Goal: Task Accomplishment & Management: Manage account settings

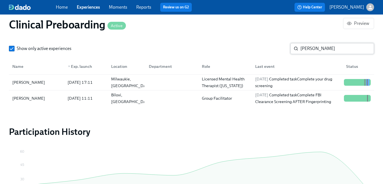
click at [313, 52] on input "kimberly" at bounding box center [338, 48] width 74 height 11
paste input "Allison Shults"
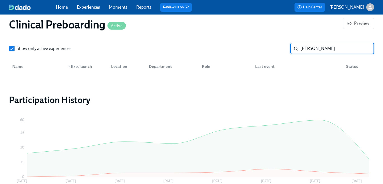
scroll to position [0, 7047]
click at [318, 47] on input "Allison Shults" at bounding box center [338, 48] width 74 height 11
click at [307, 47] on input "Allison" at bounding box center [338, 48] width 74 height 11
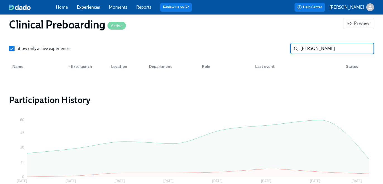
click at [304, 48] on input "Allison" at bounding box center [338, 48] width 74 height 11
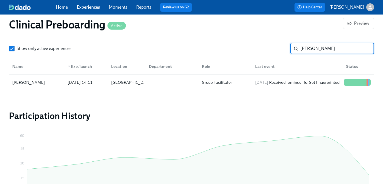
click at [305, 49] on input "Allison Shults" at bounding box center [338, 48] width 74 height 11
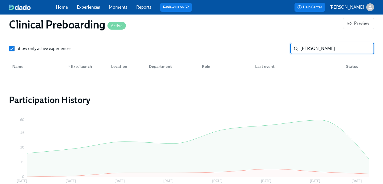
click at [305, 49] on input "Allison Shults" at bounding box center [338, 48] width 74 height 11
click at [320, 47] on input "Allison Shults" at bounding box center [338, 48] width 74 height 11
click at [306, 48] on input "Allison Shults" at bounding box center [338, 48] width 74 height 11
type input "Shults"
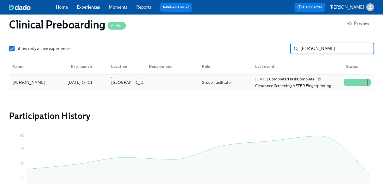
click at [262, 86] on div "2025/10/03 Completed task Complete FBI Clearance Screening AFTER Fingerprinting" at bounding box center [297, 82] width 89 height 13
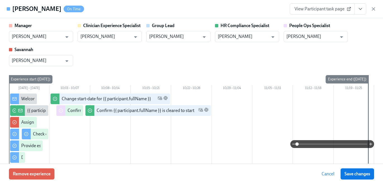
scroll to position [3, 0]
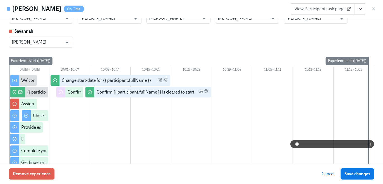
click at [362, 9] on icon "View task page" at bounding box center [361, 9] width 6 height 6
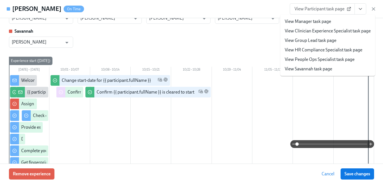
scroll to position [189, 0]
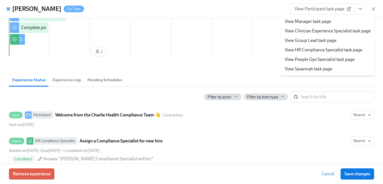
click at [336, 49] on link "View HR Compliance Specialist task page" at bounding box center [324, 50] width 78 height 6
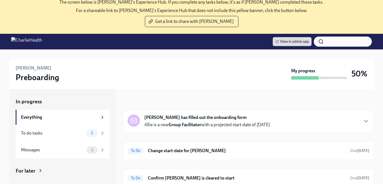
scroll to position [37, 0]
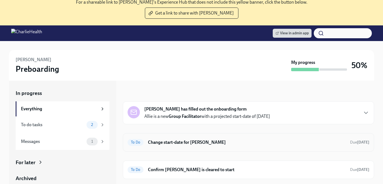
click at [195, 145] on h6 "Change start-date for Allie Shults" at bounding box center [247, 142] width 198 height 6
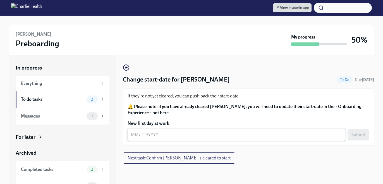
click at [165, 135] on textarea "New first day at work" at bounding box center [236, 135] width 211 height 7
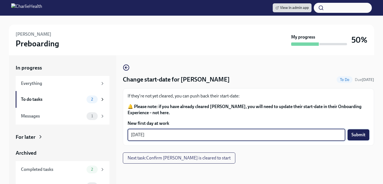
type textarea "10/13/2025"
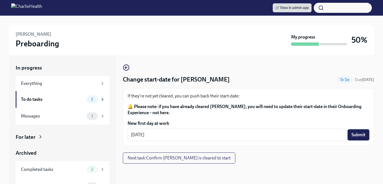
click at [361, 137] on span "Submit" at bounding box center [359, 135] width 14 height 6
click at [204, 156] on span "Next task : Confirm Allie Shults is cleared to start" at bounding box center [179, 158] width 103 height 6
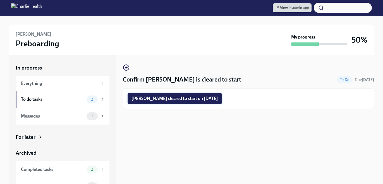
click at [184, 99] on span "Allie Shults cleared to start on 10/13/2025" at bounding box center [175, 99] width 87 height 6
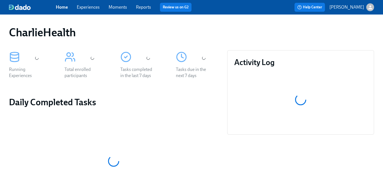
scroll to position [17, 0]
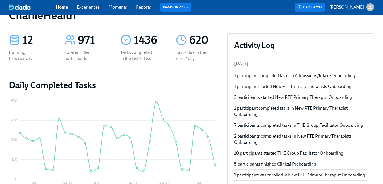
click at [87, 8] on link "Experiences" at bounding box center [88, 6] width 23 height 5
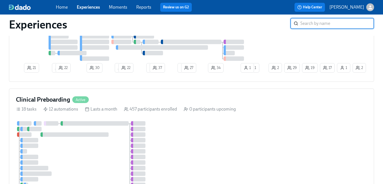
scroll to position [319, 0]
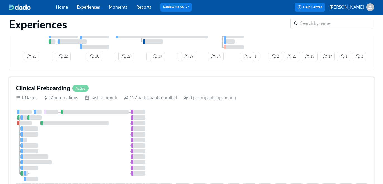
click at [144, 91] on div "Clinical Preboarding Active" at bounding box center [191, 88] width 351 height 8
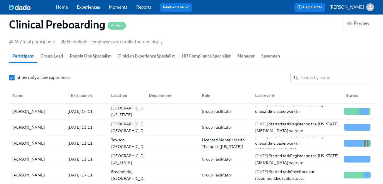
scroll to position [0, 6870]
click at [311, 79] on input "search" at bounding box center [338, 77] width 74 height 11
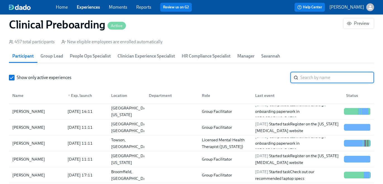
paste input "Weinberger"
type input "Weinberger"
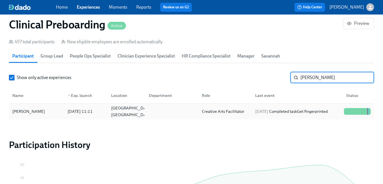
click at [235, 115] on div "Creative Arts Facilitator" at bounding box center [223, 111] width 47 height 7
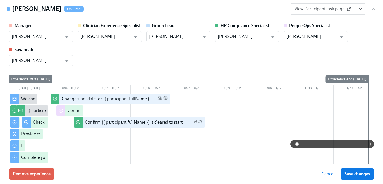
click at [358, 11] on icon "View task page" at bounding box center [361, 9] width 6 height 6
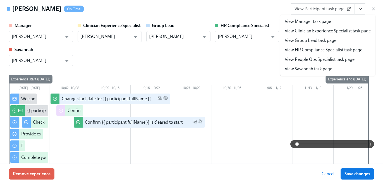
click at [341, 49] on link "View HR Compliance Specialist task page" at bounding box center [324, 50] width 78 height 6
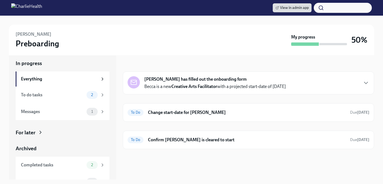
scroll to position [79, 0]
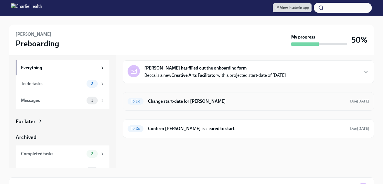
click at [212, 99] on h6 "Change start-date for [PERSON_NAME]" at bounding box center [247, 101] width 198 height 6
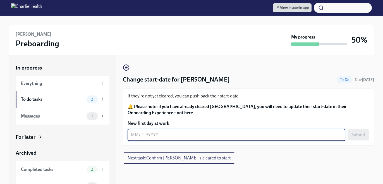
click at [154, 137] on textarea "New first day at work" at bounding box center [236, 135] width 211 height 7
type textarea "10/13/2025"
click at [357, 140] on button "Submit" at bounding box center [359, 134] width 22 height 11
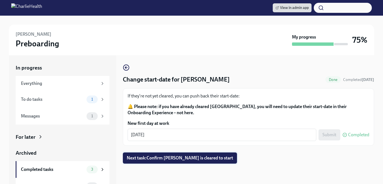
click at [198, 161] on button "Next task : Confirm Becca Weinberger is cleared to start" at bounding box center [180, 158] width 114 height 11
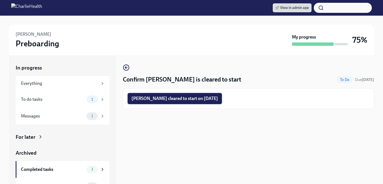
click at [195, 99] on span "Becca Weinberger cleared to start on 10/13/2025" at bounding box center [175, 99] width 87 height 6
